Goal: Task Accomplishment & Management: Use online tool/utility

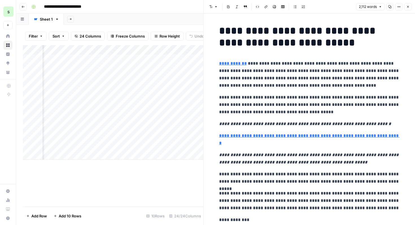
click at [407, 7] on icon "button" at bounding box center [408, 6] width 3 height 3
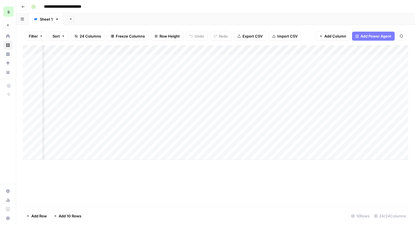
scroll to position [0, 725]
click at [354, 89] on div "Add Column" at bounding box center [216, 102] width 386 height 115
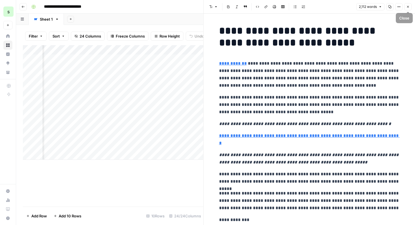
click at [409, 9] on button "Close" at bounding box center [408, 6] width 7 height 7
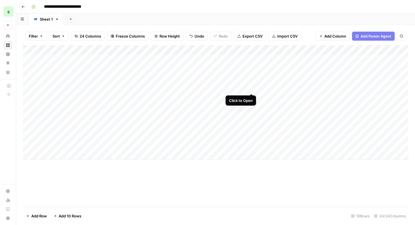
click at [251, 88] on div "Add Column" at bounding box center [216, 102] width 386 height 115
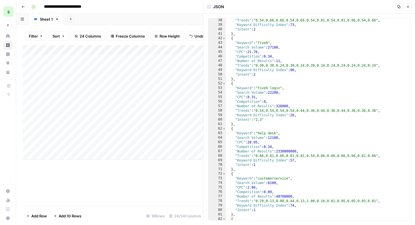
scroll to position [169, 0]
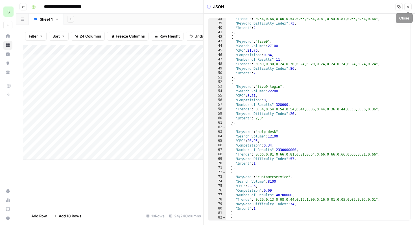
click at [406, 7] on button "Close" at bounding box center [408, 6] width 7 height 7
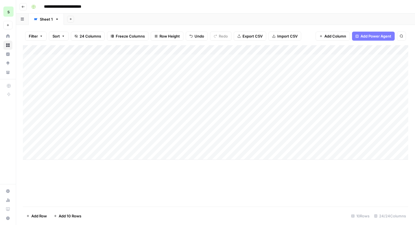
click at [94, 87] on div "Add Column" at bounding box center [216, 102] width 386 height 115
click at [201, 88] on div "Add Column" at bounding box center [216, 102] width 386 height 115
click at [377, 88] on div "Add Column" at bounding box center [216, 102] width 386 height 115
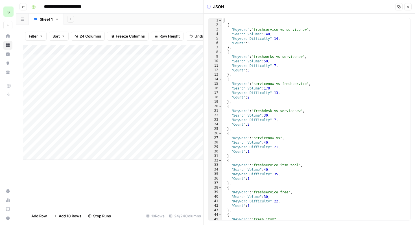
scroll to position [24, 0]
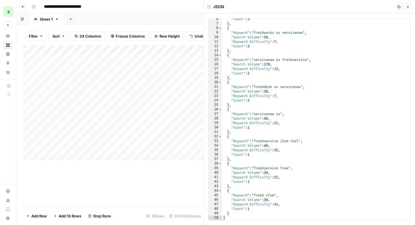
click at [408, 9] on button "Close" at bounding box center [408, 6] width 7 height 7
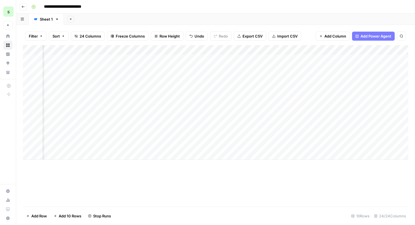
scroll to position [0, 262]
click at [326, 88] on div "Add Column" at bounding box center [216, 102] width 386 height 115
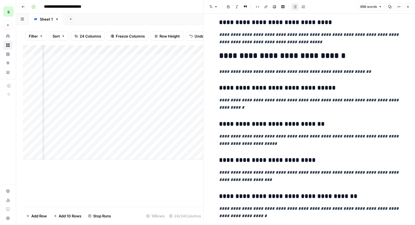
scroll to position [578, 0]
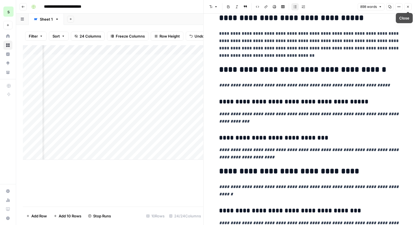
click at [410, 8] on button "Close" at bounding box center [408, 6] width 7 height 7
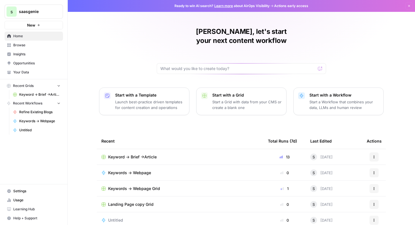
click at [30, 98] on link "Keyword -> Brief ->Article" at bounding box center [36, 94] width 53 height 9
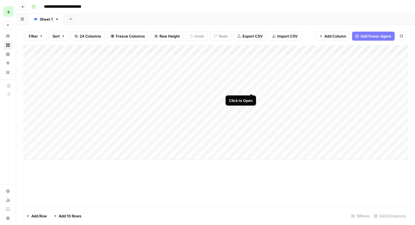
click at [251, 88] on div "Add Column" at bounding box center [216, 102] width 386 height 115
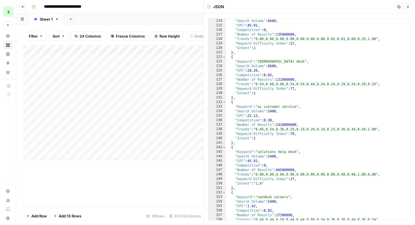
scroll to position [545, 0]
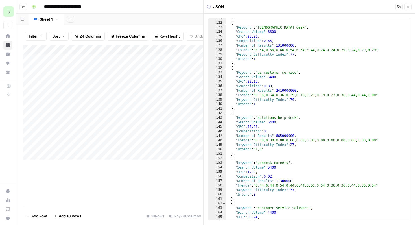
click at [410, 7] on span "Close" at bounding box center [410, 7] width 0 height 0
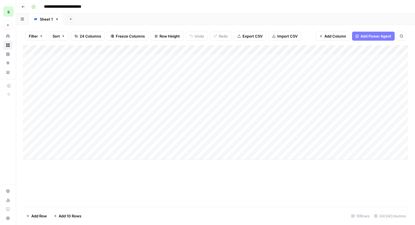
click at [24, 7] on icon "button" at bounding box center [22, 6] width 3 height 3
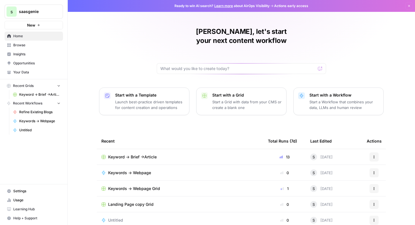
scroll to position [35, 0]
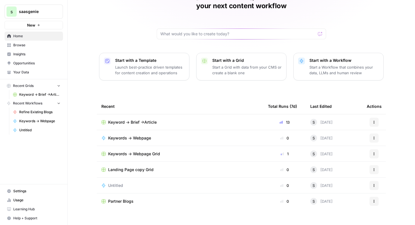
click at [55, 87] on button "Recent Grids" at bounding box center [34, 86] width 59 height 8
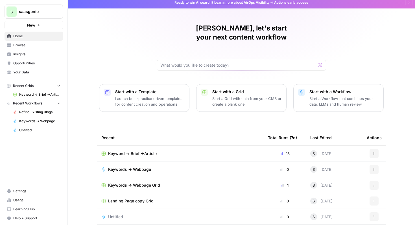
scroll to position [0, 0]
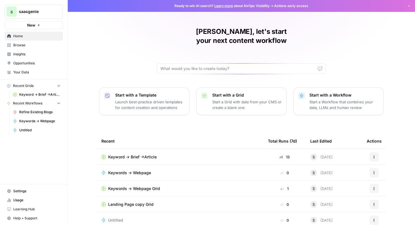
click at [32, 45] on span "Browse" at bounding box center [36, 45] width 47 height 5
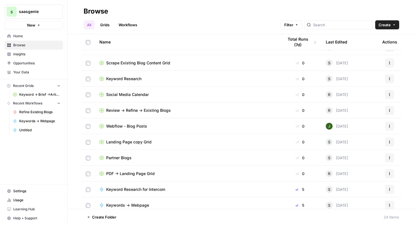
scroll to position [26, 0]
click at [136, 97] on span "Social Media Calendar" at bounding box center [127, 95] width 43 height 6
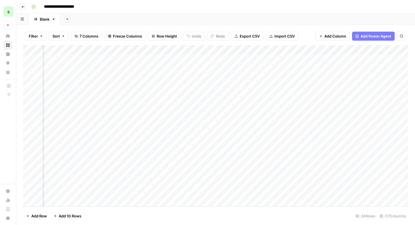
scroll to position [0, 192]
click at [371, 60] on div "Add Column" at bounding box center [216, 126] width 386 height 162
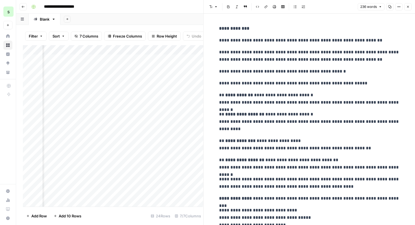
scroll to position [96, 0]
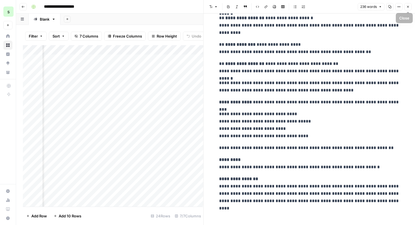
click at [410, 6] on button "Close" at bounding box center [408, 6] width 7 height 7
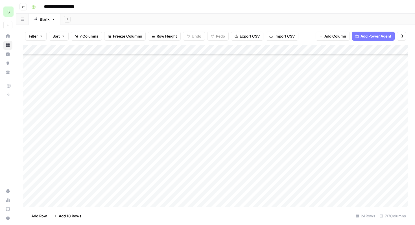
scroll to position [88, 0]
click at [25, 9] on button "Go back" at bounding box center [23, 6] width 7 height 7
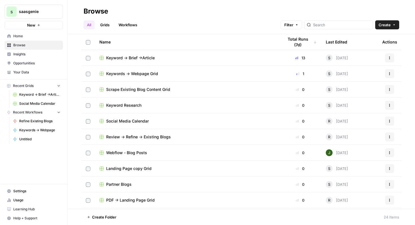
click at [131, 74] on span "Keywords -> Webpage Grid" at bounding box center [132, 74] width 52 height 6
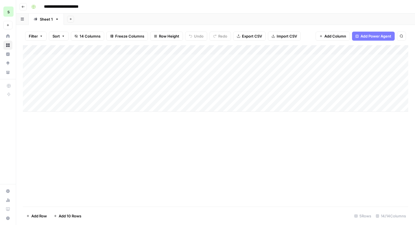
click at [303, 68] on div "Add Column" at bounding box center [216, 78] width 386 height 67
click at [103, 69] on div "Add Column" at bounding box center [216, 78] width 386 height 67
click at [190, 68] on div "Add Column" at bounding box center [216, 78] width 386 height 67
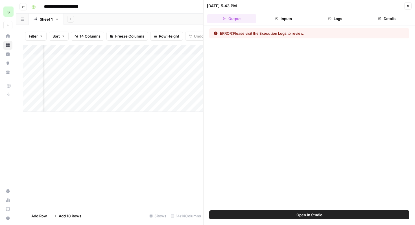
click at [278, 33] on button "Execution Logs" at bounding box center [273, 34] width 27 height 6
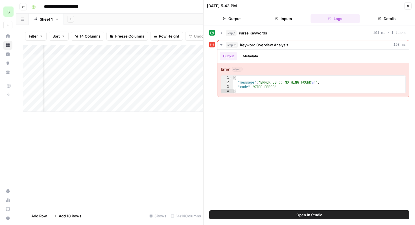
click at [410, 5] on button "Close" at bounding box center [408, 5] width 7 height 7
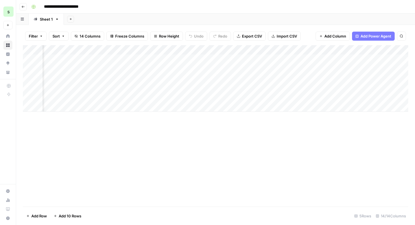
click at [197, 68] on div "Add Column" at bounding box center [216, 78] width 386 height 67
click at [208, 58] on div "Add Column" at bounding box center [216, 78] width 386 height 67
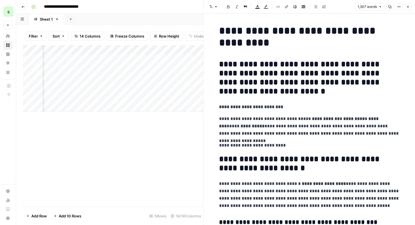
click at [408, 8] on icon "button" at bounding box center [408, 6] width 3 height 3
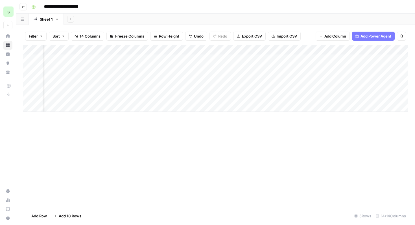
click at [24, 5] on icon "button" at bounding box center [22, 6] width 3 height 3
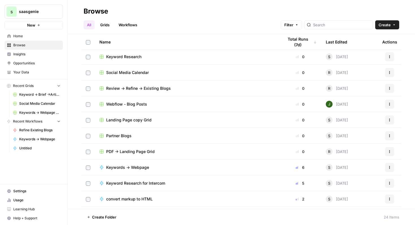
scroll to position [49, 0]
click at [150, 118] on span "Landing Page copy Grid" at bounding box center [129, 120] width 46 height 6
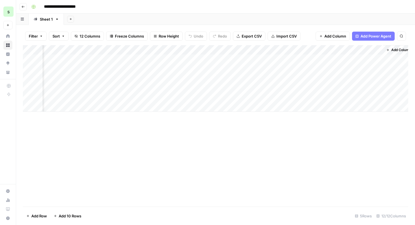
scroll to position [0, 345]
click at [272, 79] on div "Add Column" at bounding box center [216, 78] width 386 height 67
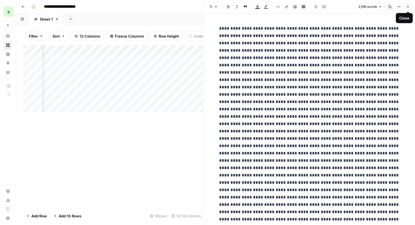
click at [407, 6] on icon "button" at bounding box center [408, 6] width 3 height 3
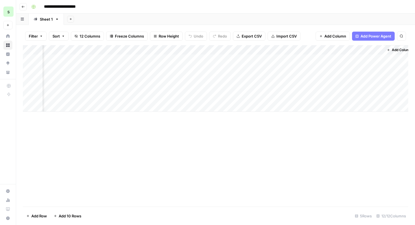
click at [24, 8] on icon "button" at bounding box center [22, 6] width 3 height 3
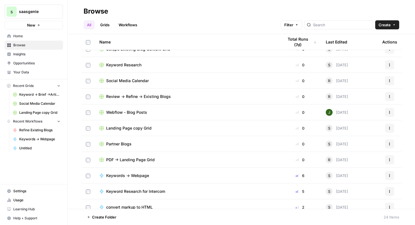
scroll to position [41, 0]
click at [151, 129] on span "Landing Page copy Grid" at bounding box center [129, 128] width 46 height 6
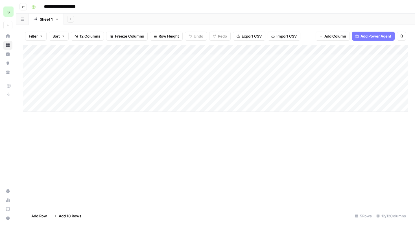
click at [27, 8] on button "Go back" at bounding box center [23, 6] width 7 height 7
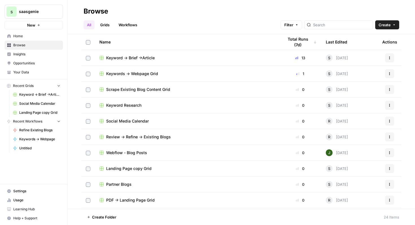
click at [151, 74] on span "Keywords -> Webpage Grid" at bounding box center [132, 74] width 52 height 6
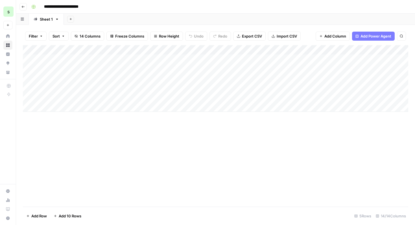
click at [99, 77] on div "Add Column" at bounding box center [216, 78] width 386 height 67
type textarea "**********"
click at [109, 126] on div "Add Column" at bounding box center [216, 126] width 386 height 162
click at [163, 77] on div "Add Column" at bounding box center [216, 78] width 386 height 67
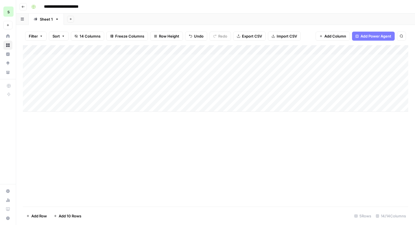
click at [163, 77] on div "Add Column" at bounding box center [216, 78] width 386 height 67
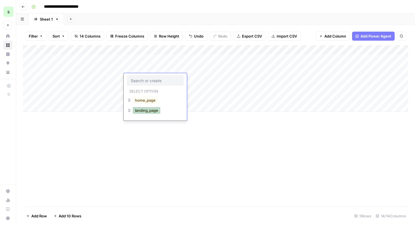
click at [156, 112] on button "landing_page" at bounding box center [147, 110] width 28 height 7
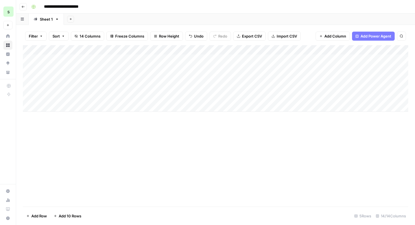
click at [207, 75] on div "Add Column" at bounding box center [216, 78] width 386 height 67
type textarea "*"
click at [211, 78] on textarea at bounding box center [220, 79] width 90 height 8
paste textarea "**********"
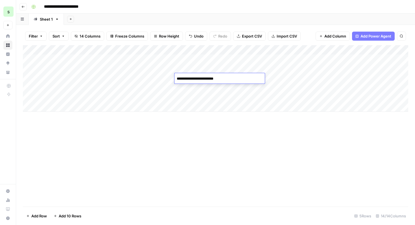
drag, startPoint x: 231, startPoint y: 80, endPoint x: 180, endPoint y: 77, distance: 51.0
click at [180, 77] on textarea "**********" at bounding box center [220, 79] width 90 height 8
type textarea "*"
paste textarea "**********"
type textarea "**********"
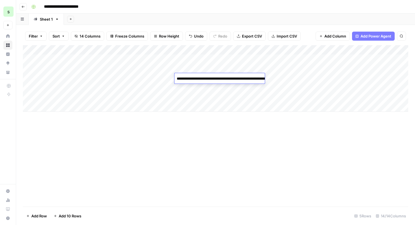
click at [229, 136] on div "Add Column" at bounding box center [216, 126] width 386 height 162
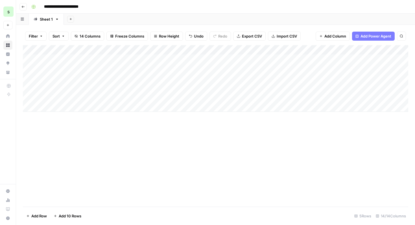
click at [308, 80] on div "Add Column" at bounding box center [216, 78] width 386 height 67
type textarea "**********"
drag, startPoint x: 312, startPoint y: 77, endPoint x: 255, endPoint y: 74, distance: 57.2
click at [255, 74] on body "**********" at bounding box center [207, 112] width 415 height 225
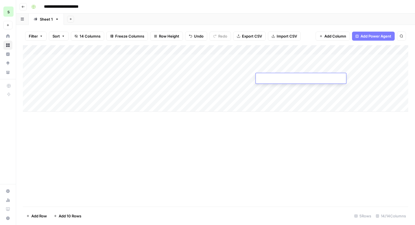
click at [101, 79] on div "Add Column" at bounding box center [216, 78] width 386 height 67
click at [324, 35] on button "Add Column" at bounding box center [333, 36] width 34 height 9
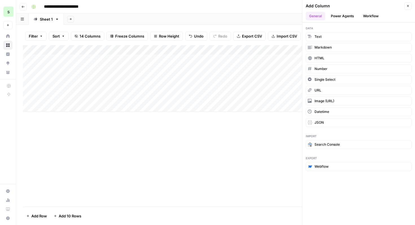
click at [350, 14] on button "Power Agents" at bounding box center [343, 16] width 30 height 8
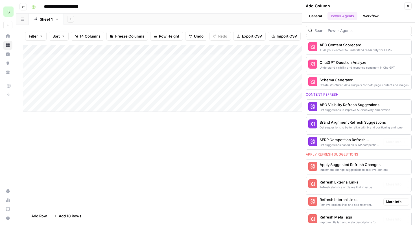
scroll to position [323, 0]
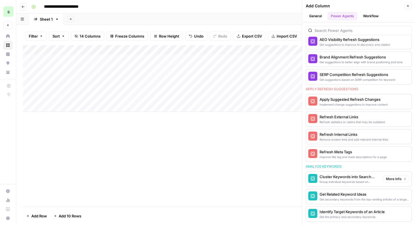
click at [262, 173] on div "Add Column" at bounding box center [216, 126] width 386 height 162
click at [410, 5] on button "Close" at bounding box center [408, 5] width 7 height 7
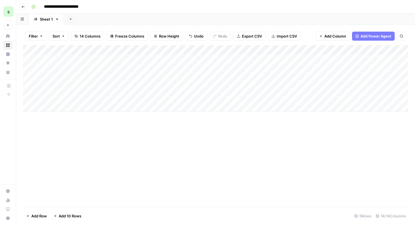
click at [295, 78] on div "Add Column" at bounding box center [216, 78] width 386 height 67
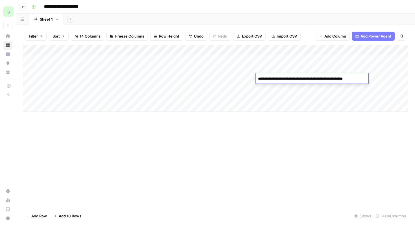
type textarea "**********"
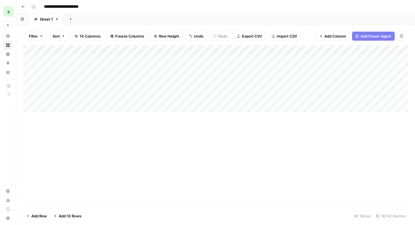
click at [294, 130] on div "Add Column" at bounding box center [216, 126] width 386 height 162
click at [370, 79] on div "Add Column" at bounding box center [216, 78] width 386 height 67
click at [371, 78] on div "Add Column" at bounding box center [216, 78] width 386 height 67
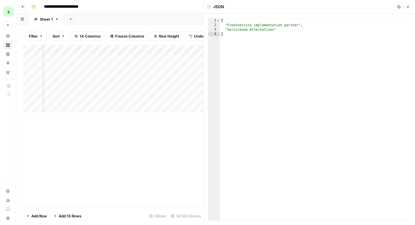
click at [409, 7] on icon "button" at bounding box center [408, 6] width 3 height 3
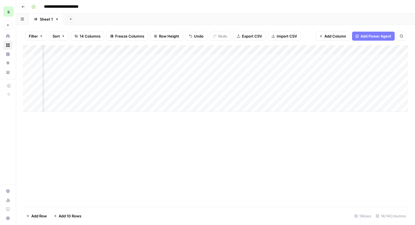
scroll to position [0, 318]
click at [232, 78] on div "Add Column" at bounding box center [216, 78] width 386 height 67
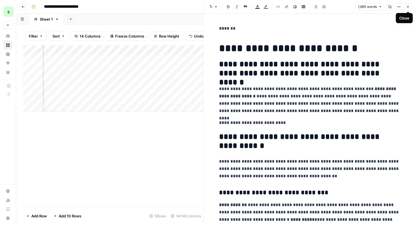
click at [412, 5] on button "Close" at bounding box center [408, 6] width 7 height 7
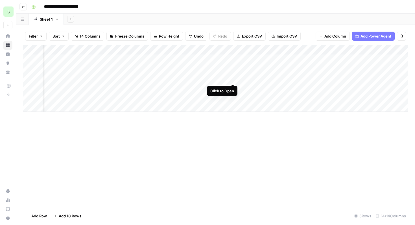
click at [232, 78] on div "Add Column" at bounding box center [216, 78] width 386 height 67
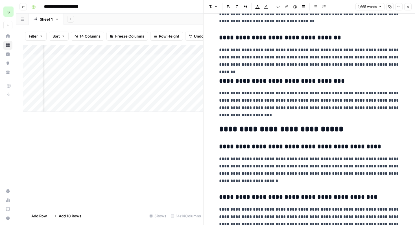
scroll to position [1311, 0]
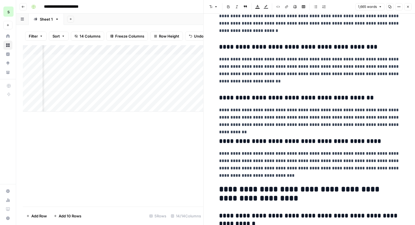
click at [409, 8] on button "Close" at bounding box center [408, 6] width 7 height 7
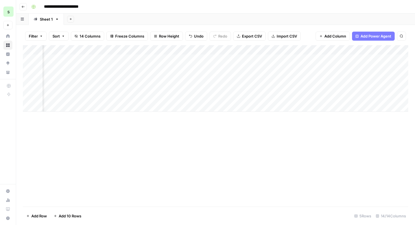
scroll to position [0, 485]
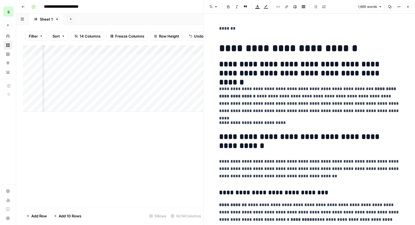
click at [406, 13] on header "Font style Bold Italic Block quote Text color Highlight color Code block Link I…" at bounding box center [310, 7] width 212 height 14
click at [407, 8] on icon "button" at bounding box center [408, 6] width 3 height 3
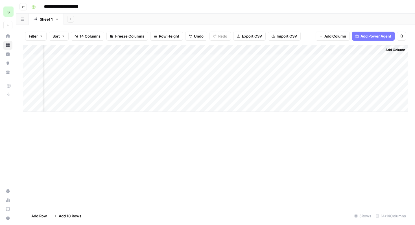
click at [398, 50] on span "Add Column" at bounding box center [396, 49] width 20 height 5
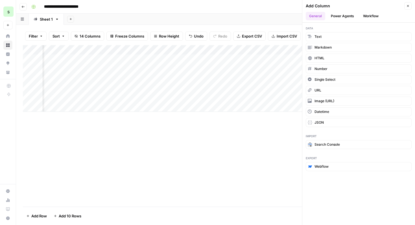
click at [369, 15] on button "Workflow" at bounding box center [371, 16] width 22 height 8
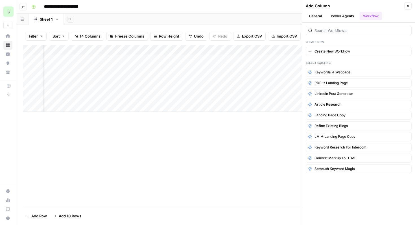
click at [345, 14] on button "Power Agents" at bounding box center [343, 16] width 30 height 8
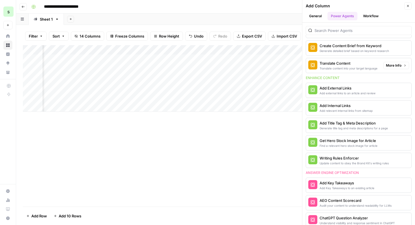
scroll to position [103, 0]
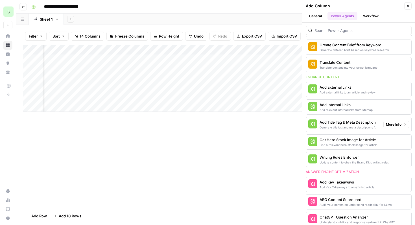
click at [351, 124] on div "Add Title Tag & Meta Description" at bounding box center [349, 123] width 59 height 6
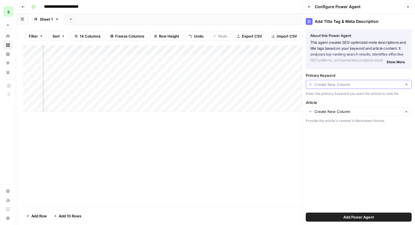
click at [366, 86] on input "Primary Keyword" at bounding box center [358, 85] width 87 height 6
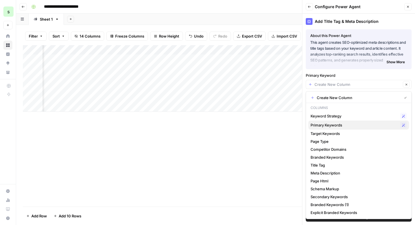
click at [348, 126] on span "Primary Keywords" at bounding box center [354, 125] width 87 height 6
type input "Primary Keywords"
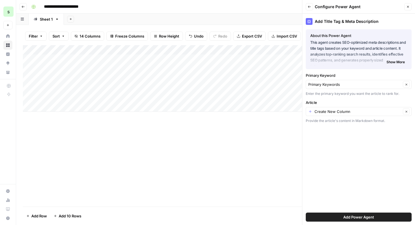
scroll to position [0, 0]
click at [339, 113] on input "Article" at bounding box center [358, 112] width 87 height 6
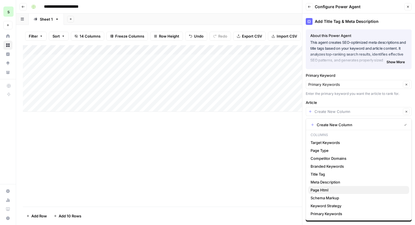
click at [329, 189] on span "Page Html" at bounding box center [358, 190] width 94 height 6
type input "Page Html"
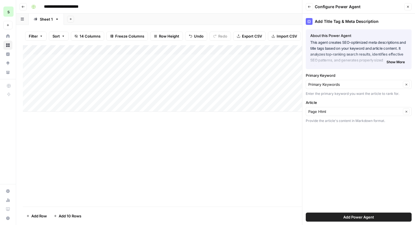
click at [344, 215] on span "Add Power Agent" at bounding box center [359, 218] width 31 height 6
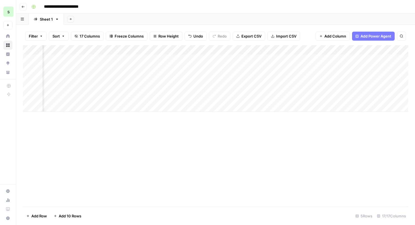
scroll to position [0, 580]
click at [322, 81] on div "Add Column" at bounding box center [216, 78] width 386 height 67
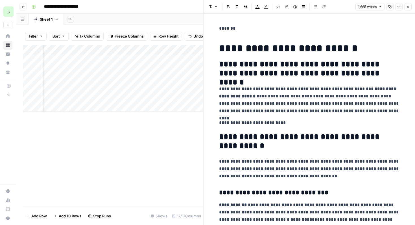
click at [410, 7] on icon "button" at bounding box center [408, 6] width 3 height 3
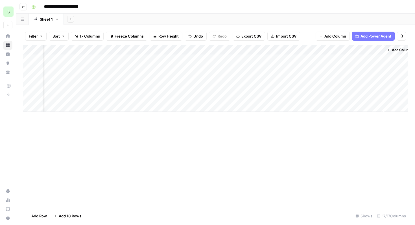
click at [312, 78] on div "Add Column" at bounding box center [216, 78] width 386 height 67
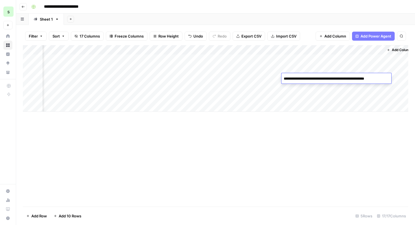
drag, startPoint x: 388, startPoint y: 79, endPoint x: 293, endPoint y: 80, distance: 95.2
click at [293, 80] on textarea "**********" at bounding box center [336, 79] width 109 height 8
click at [307, 135] on div "Add Column" at bounding box center [216, 126] width 386 height 162
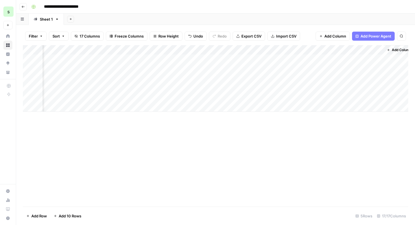
click at [363, 76] on div "Add Column" at bounding box center [216, 78] width 386 height 67
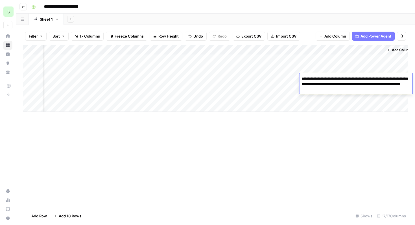
drag, startPoint x: 358, startPoint y: 88, endPoint x: 300, endPoint y: 76, distance: 59.2
click at [300, 76] on textarea "**********" at bounding box center [356, 84] width 113 height 19
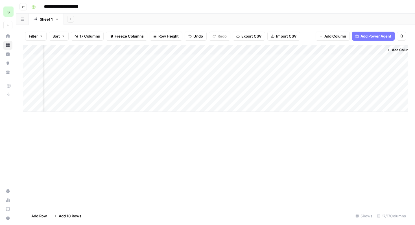
click at [288, 79] on div "Add Column" at bounding box center [216, 78] width 386 height 67
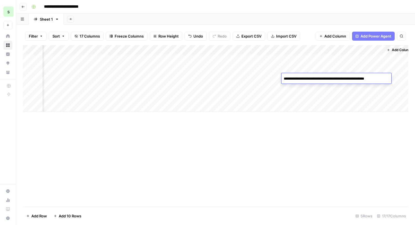
drag, startPoint x: 284, startPoint y: 79, endPoint x: 390, endPoint y: 79, distance: 106.0
click at [390, 79] on textarea "**********" at bounding box center [336, 79] width 109 height 8
